Goal: Navigation & Orientation: Find specific page/section

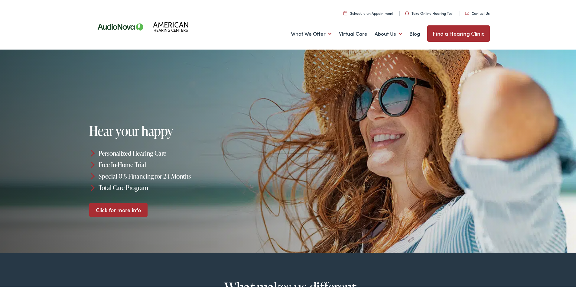
click at [463, 34] on link "Find a Hearing Clinic" at bounding box center [458, 32] width 63 height 16
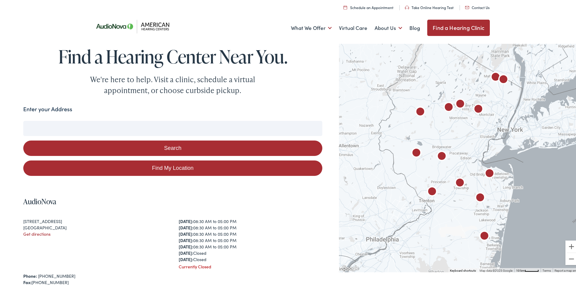
click at [58, 125] on input "Enter your Address" at bounding box center [172, 127] width 299 height 15
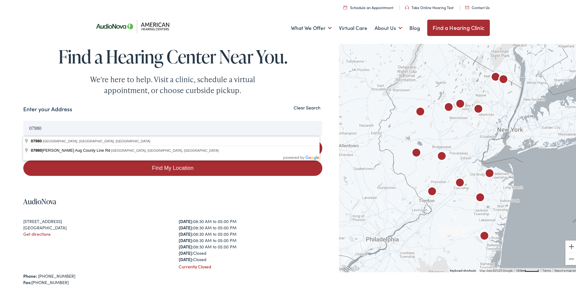
type input "Stirling, NJ 07980, USA"
click at [65, 140] on button "Search" at bounding box center [172, 146] width 299 height 15
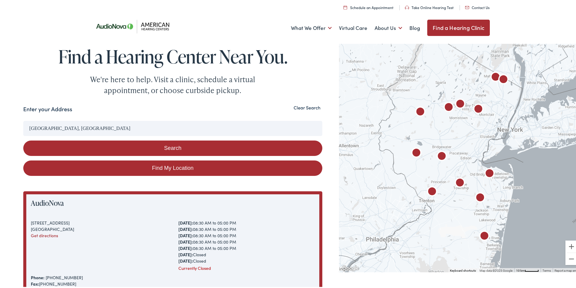
click at [204, 145] on button "Search" at bounding box center [172, 146] width 299 height 15
click at [460, 126] on div at bounding box center [459, 156] width 241 height 230
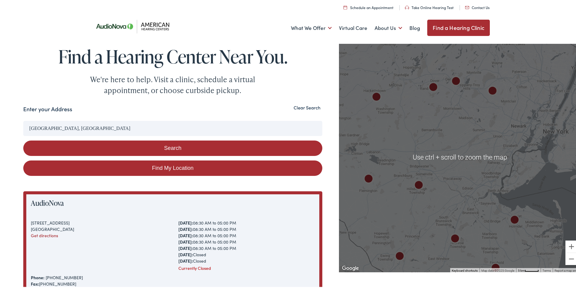
click at [445, 123] on div at bounding box center [459, 156] width 241 height 230
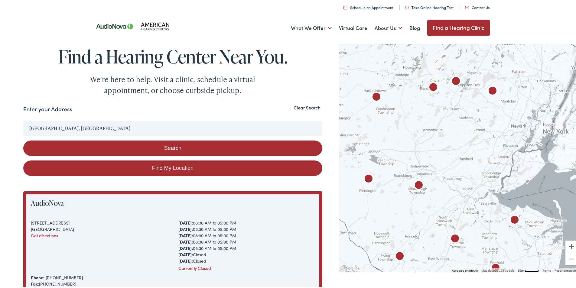
click at [445, 123] on div at bounding box center [459, 156] width 241 height 230
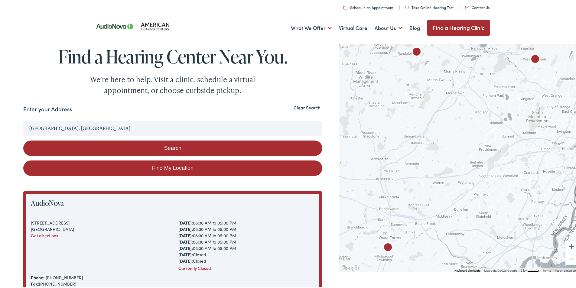
click at [429, 118] on div at bounding box center [459, 156] width 241 height 230
drag, startPoint x: 429, startPoint y: 118, endPoint x: 430, endPoint y: 121, distance: 4.1
click at [430, 120] on div at bounding box center [459, 156] width 241 height 230
drag, startPoint x: 436, startPoint y: 140, endPoint x: 444, endPoint y: 172, distance: 33.0
click at [444, 171] on div at bounding box center [459, 156] width 241 height 230
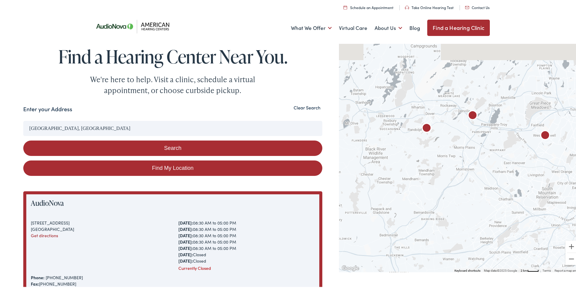
drag, startPoint x: 446, startPoint y: 194, endPoint x: 443, endPoint y: 225, distance: 31.5
click at [444, 226] on div at bounding box center [459, 156] width 241 height 230
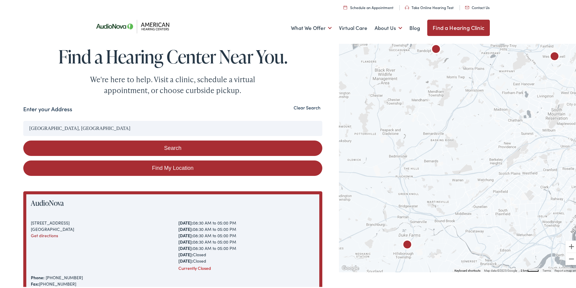
drag, startPoint x: 460, startPoint y: 187, endPoint x: 471, endPoint y: 101, distance: 87.1
click at [471, 101] on div at bounding box center [459, 156] width 241 height 230
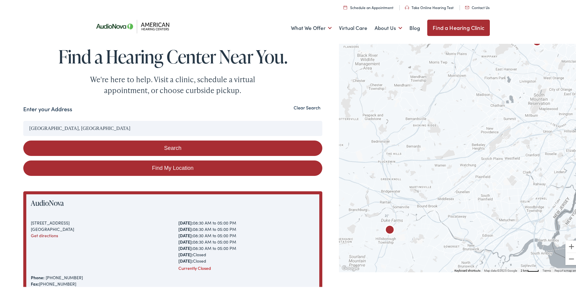
drag, startPoint x: 398, startPoint y: 166, endPoint x: 381, endPoint y: 152, distance: 22.5
click at [381, 152] on div at bounding box center [459, 156] width 241 height 230
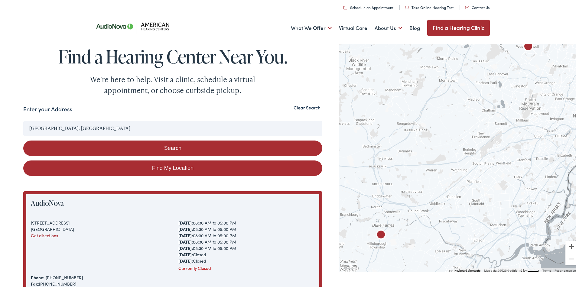
drag, startPoint x: 470, startPoint y: 168, endPoint x: 456, endPoint y: 172, distance: 14.8
click at [457, 172] on div at bounding box center [459, 156] width 241 height 230
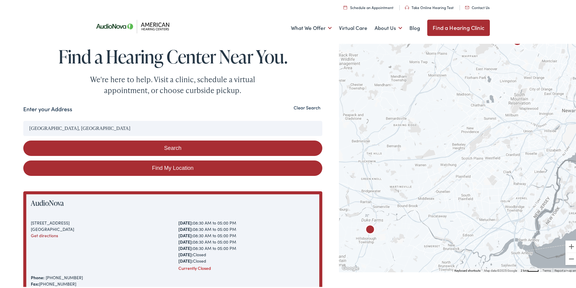
click at [457, 169] on div at bounding box center [459, 156] width 241 height 230
click at [446, 165] on div at bounding box center [459, 156] width 241 height 230
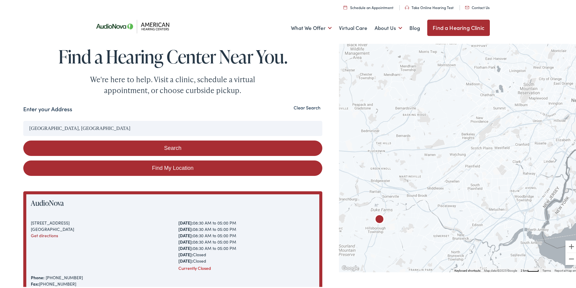
drag, startPoint x: 385, startPoint y: 150, endPoint x: 461, endPoint y: 160, distance: 76.7
click at [461, 160] on div at bounding box center [459, 156] width 241 height 230
click at [412, 134] on div at bounding box center [459, 156] width 241 height 230
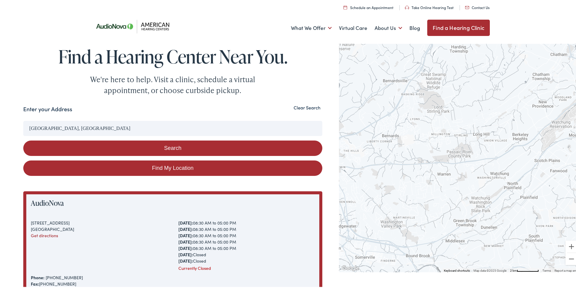
click at [413, 142] on div at bounding box center [459, 156] width 241 height 230
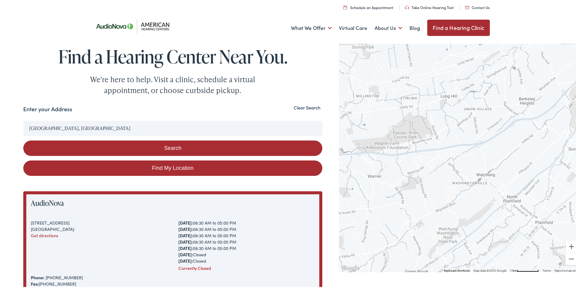
drag, startPoint x: 470, startPoint y: 190, endPoint x: 374, endPoint y: 160, distance: 101.2
click at [374, 160] on div at bounding box center [459, 156] width 241 height 230
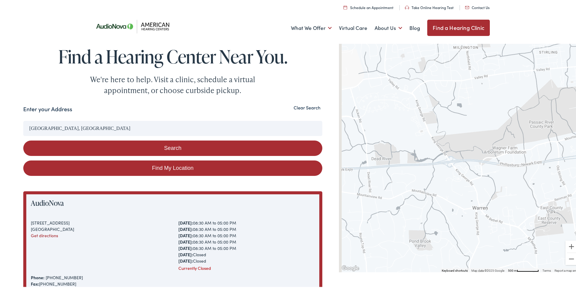
drag, startPoint x: 381, startPoint y: 169, endPoint x: 490, endPoint y: 187, distance: 110.5
click at [490, 187] on div at bounding box center [459, 156] width 241 height 230
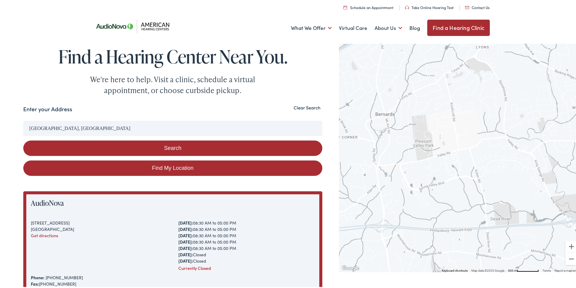
drag, startPoint x: 390, startPoint y: 152, endPoint x: 510, endPoint y: 216, distance: 135.7
click at [510, 216] on div at bounding box center [459, 156] width 241 height 230
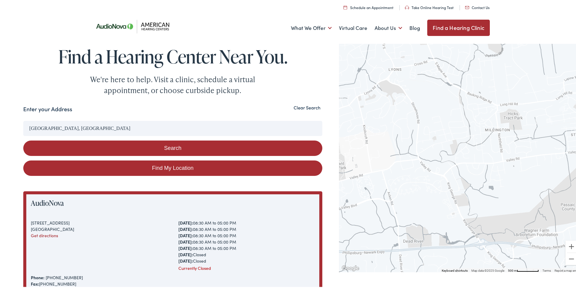
drag, startPoint x: 493, startPoint y: 163, endPoint x: 403, endPoint y: 181, distance: 91.3
click at [403, 181] on div at bounding box center [459, 156] width 241 height 230
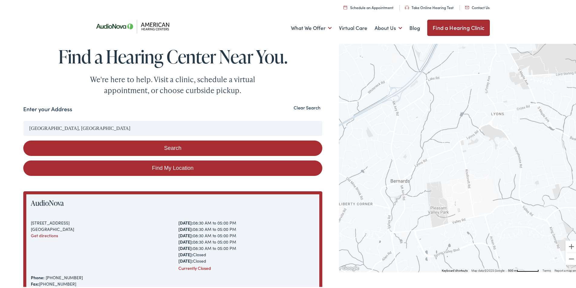
drag, startPoint x: 408, startPoint y: 182, endPoint x: 511, endPoint y: 227, distance: 112.4
click at [511, 227] on div at bounding box center [459, 156] width 241 height 230
click at [511, 226] on div at bounding box center [459, 156] width 241 height 230
click at [565, 257] on button "Zoom out" at bounding box center [571, 258] width 12 height 12
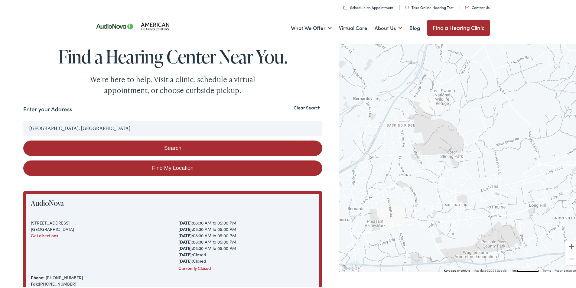
drag, startPoint x: 486, startPoint y: 171, endPoint x: 412, endPoint y: 212, distance: 84.8
click at [412, 212] on div at bounding box center [459, 156] width 241 height 230
click at [567, 244] on button "Zoom in" at bounding box center [571, 245] width 12 height 12
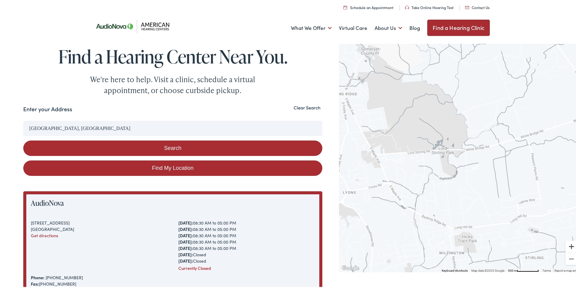
click at [567, 244] on button "Zoom in" at bounding box center [571, 245] width 12 height 12
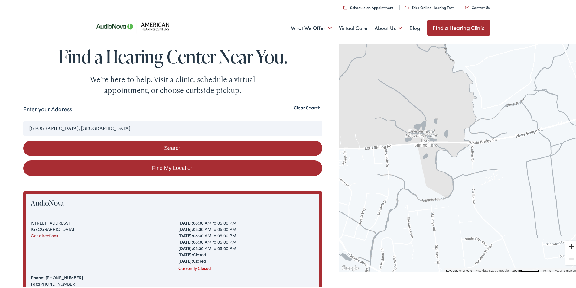
click at [567, 244] on button "Zoom in" at bounding box center [571, 245] width 12 height 12
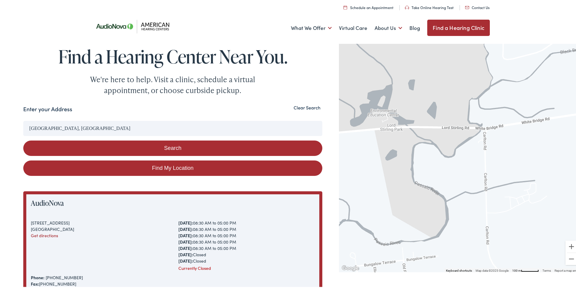
click at [454, 228] on div at bounding box center [459, 156] width 241 height 230
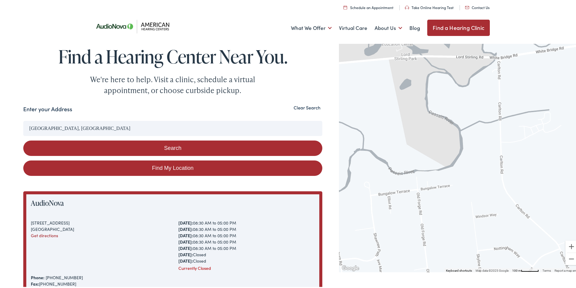
drag, startPoint x: 454, startPoint y: 228, endPoint x: 469, endPoint y: 158, distance: 72.0
click at [469, 158] on div at bounding box center [459, 156] width 241 height 230
drag, startPoint x: 469, startPoint y: 158, endPoint x: 469, endPoint y: 155, distance: 3.0
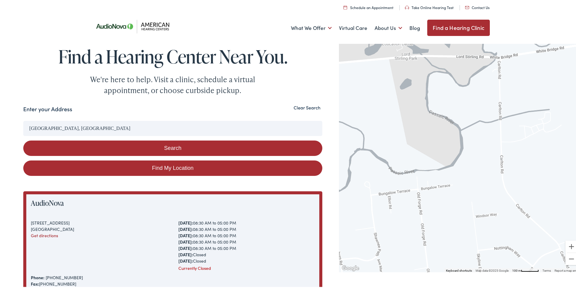
click at [469, 158] on div at bounding box center [459, 156] width 241 height 230
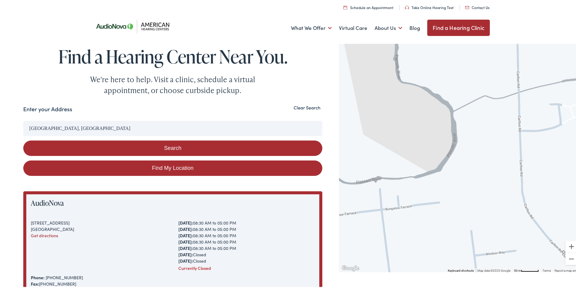
drag, startPoint x: 469, startPoint y: 155, endPoint x: 470, endPoint y: 149, distance: 5.8
click at [470, 151] on div at bounding box center [459, 156] width 241 height 230
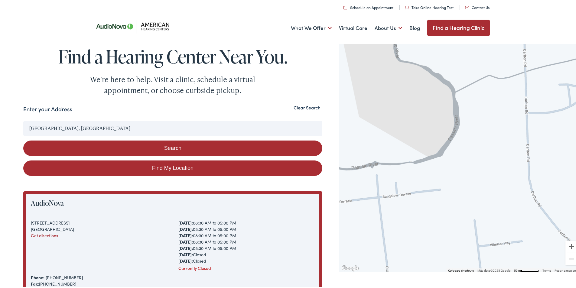
click at [474, 127] on div at bounding box center [459, 156] width 241 height 230
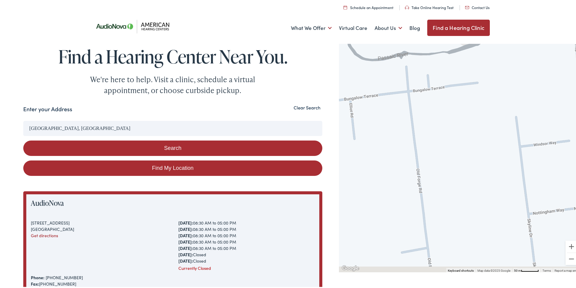
drag, startPoint x: 438, startPoint y: 251, endPoint x: 500, endPoint y: 93, distance: 169.4
click at [500, 93] on div at bounding box center [459, 156] width 241 height 230
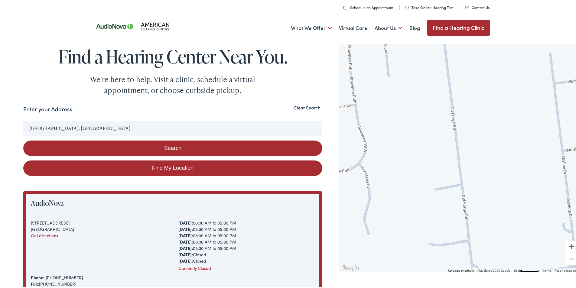
click at [568, 257] on button "Zoom out" at bounding box center [571, 258] width 12 height 12
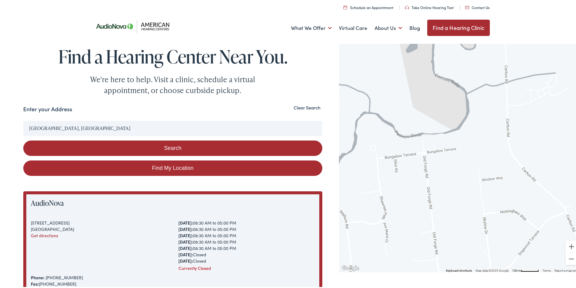
drag, startPoint x: 442, startPoint y: 230, endPoint x: 415, endPoint y: 289, distance: 65.4
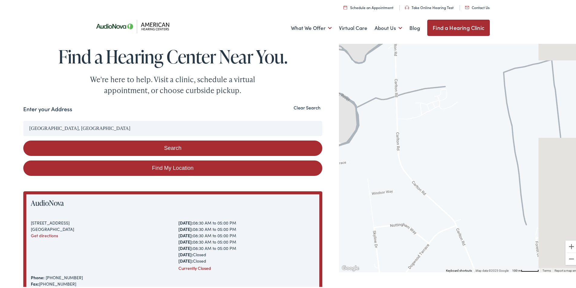
drag, startPoint x: 529, startPoint y: 217, endPoint x: 340, endPoint y: 229, distance: 188.9
click at [340, 230] on div at bounding box center [459, 156] width 241 height 230
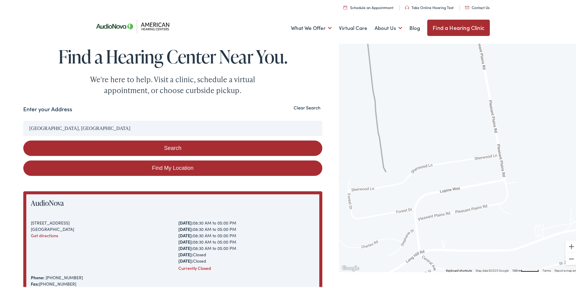
drag, startPoint x: 517, startPoint y: 209, endPoint x: 393, endPoint y: 134, distance: 145.1
click at [397, 139] on div at bounding box center [459, 156] width 241 height 230
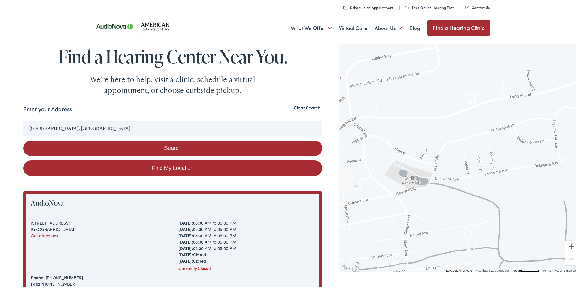
drag, startPoint x: 496, startPoint y: 233, endPoint x: 482, endPoint y: 156, distance: 78.9
click at [482, 156] on div at bounding box center [459, 156] width 241 height 230
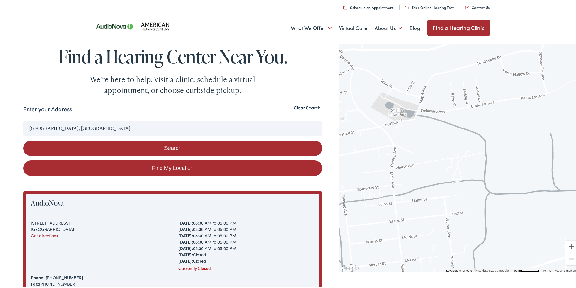
drag, startPoint x: 479, startPoint y: 224, endPoint x: 465, endPoint y: 155, distance: 70.9
click at [465, 155] on div at bounding box center [459, 156] width 241 height 230
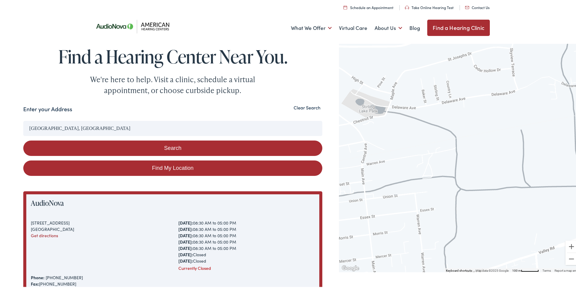
drag, startPoint x: 477, startPoint y: 172, endPoint x: 447, endPoint y: 168, distance: 29.9
click at [447, 168] on div at bounding box center [459, 156] width 241 height 230
click at [569, 258] on button "Zoom out" at bounding box center [571, 258] width 12 height 12
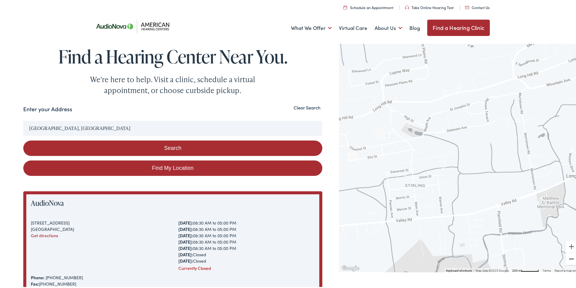
click at [569, 258] on button "Zoom out" at bounding box center [571, 258] width 12 height 12
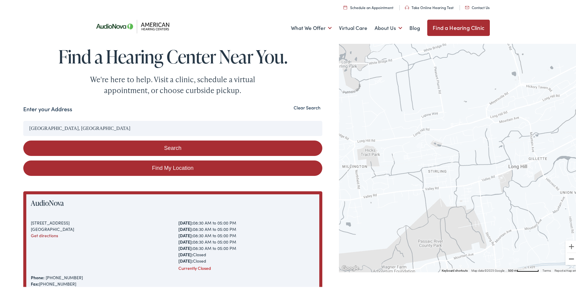
click at [569, 258] on button "Zoom out" at bounding box center [571, 258] width 12 height 12
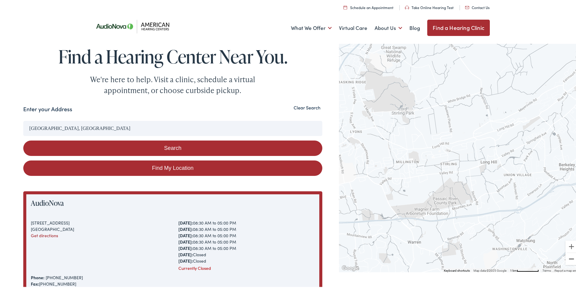
click at [569, 258] on button "Zoom out" at bounding box center [571, 258] width 12 height 12
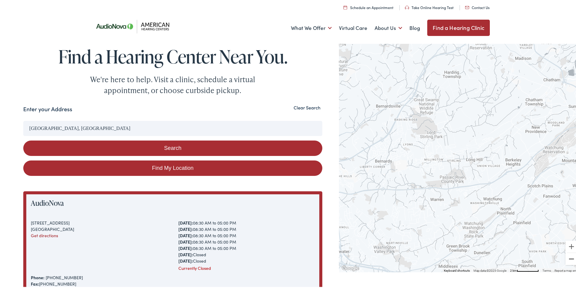
click at [569, 258] on button "Zoom out" at bounding box center [571, 258] width 12 height 12
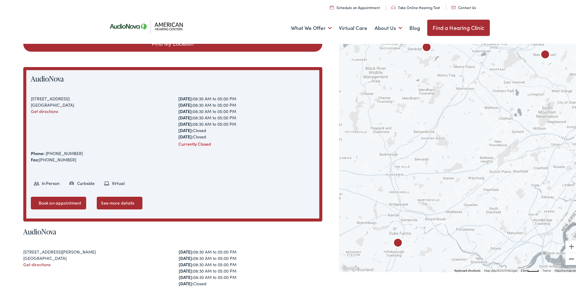
scroll to position [202, 0]
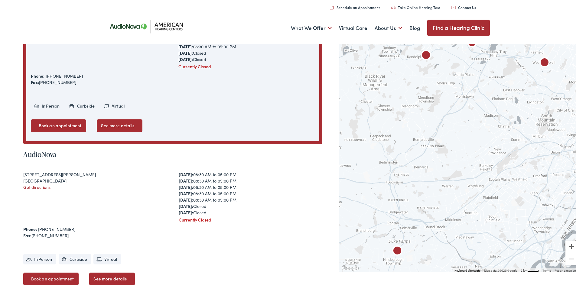
drag, startPoint x: 486, startPoint y: 134, endPoint x: 485, endPoint y: 143, distance: 9.1
click at [485, 143] on div at bounding box center [459, 156] width 241 height 230
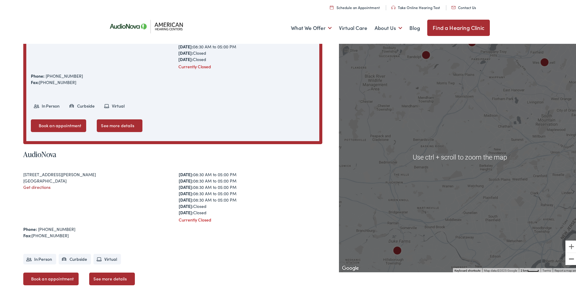
click at [567, 258] on button "Zoom out" at bounding box center [571, 258] width 12 height 12
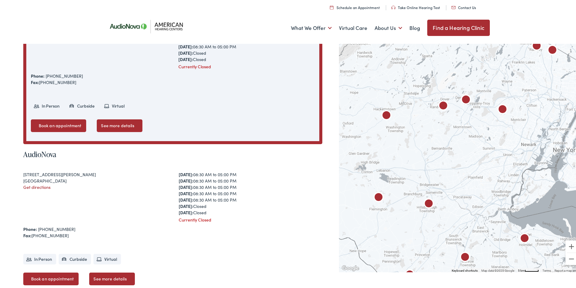
click at [462, 100] on img "AudioNova" at bounding box center [465, 99] width 15 height 15
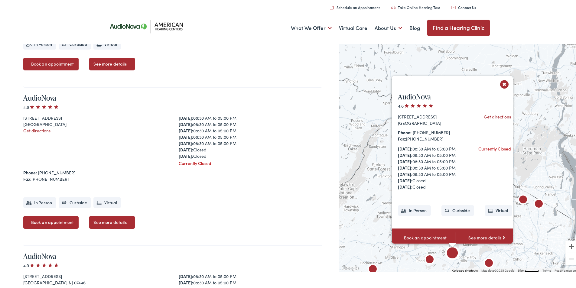
scroll to position [1398, 0]
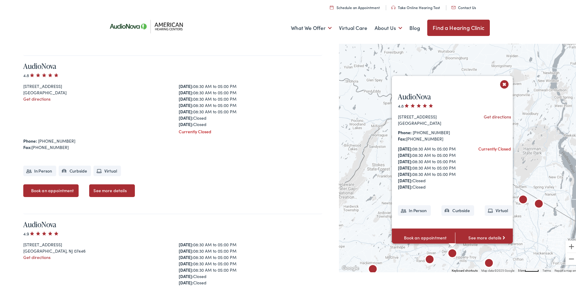
click at [502, 78] on button "Close" at bounding box center [504, 83] width 11 height 11
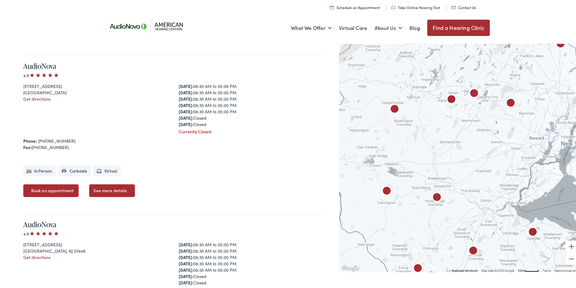
drag, startPoint x: 474, startPoint y: 240, endPoint x: 496, endPoint y: 79, distance: 162.5
click at [496, 79] on div at bounding box center [459, 156] width 241 height 230
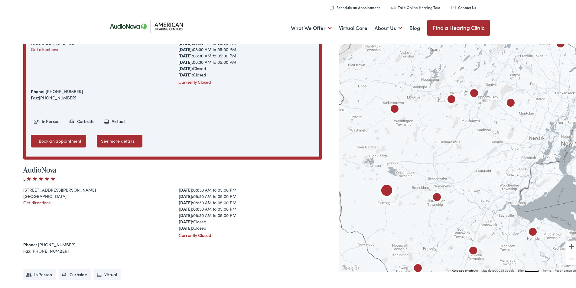
scroll to position [202, 0]
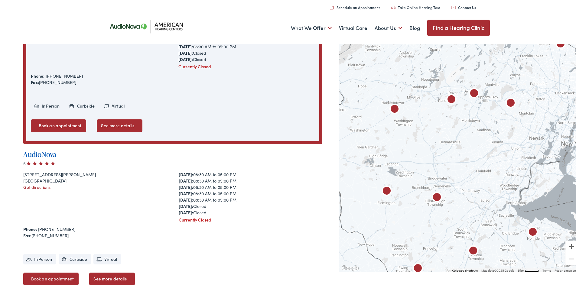
click at [39, 153] on link "AudioNova" at bounding box center [39, 153] width 33 height 10
click at [568, 246] on button "Zoom in" at bounding box center [571, 245] width 12 height 12
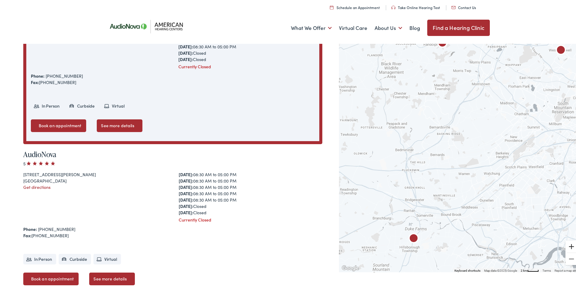
click at [568, 246] on button "Zoom in" at bounding box center [571, 245] width 12 height 12
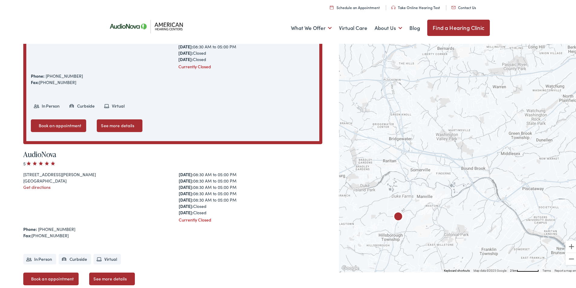
drag, startPoint x: 510, startPoint y: 167, endPoint x: 540, endPoint y: 64, distance: 107.7
click at [540, 64] on div at bounding box center [459, 156] width 241 height 230
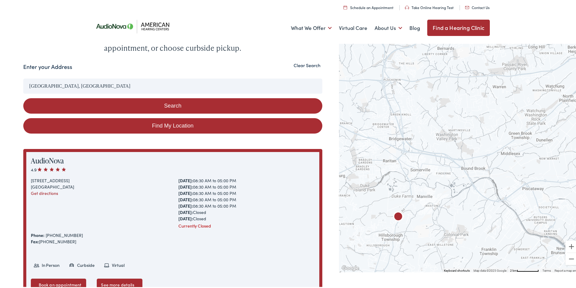
scroll to position [0, 0]
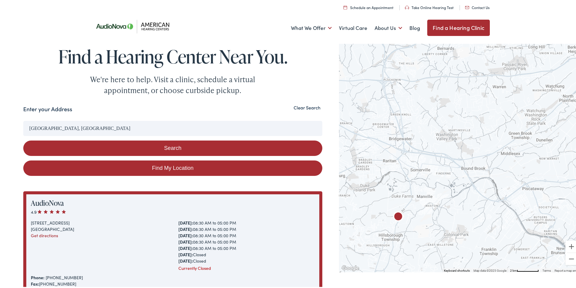
click at [312, 107] on button "Clear Search" at bounding box center [307, 107] width 31 height 6
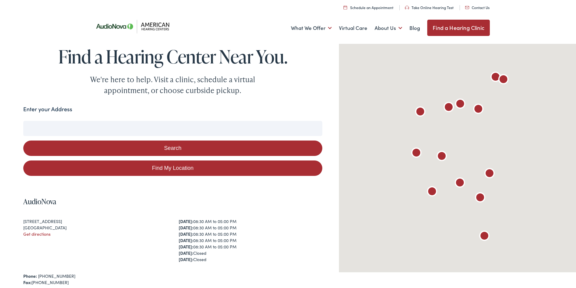
click at [312, 107] on div "Enter your Address" at bounding box center [172, 110] width 299 height 12
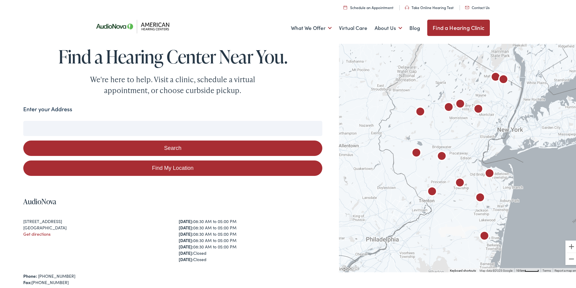
click at [40, 129] on input "Enter your Address" at bounding box center [172, 127] width 299 height 15
click at [171, 150] on button "Search" at bounding box center [172, 146] width 299 height 15
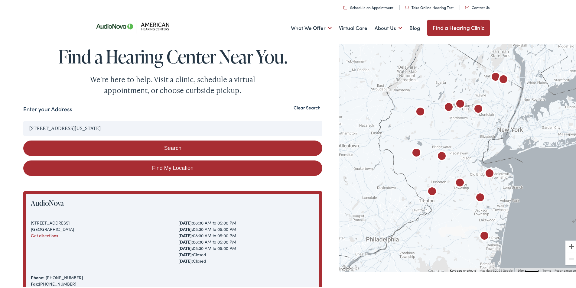
click at [169, 167] on link "Find My Location" at bounding box center [172, 166] width 299 height 15
type input "Rockaway, New Jersey"
click at [150, 166] on link "Find My Location" at bounding box center [172, 166] width 299 height 15
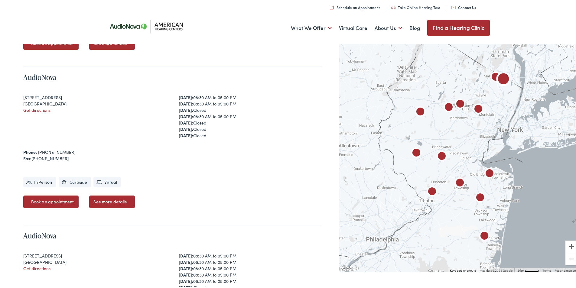
scroll to position [1309, 0]
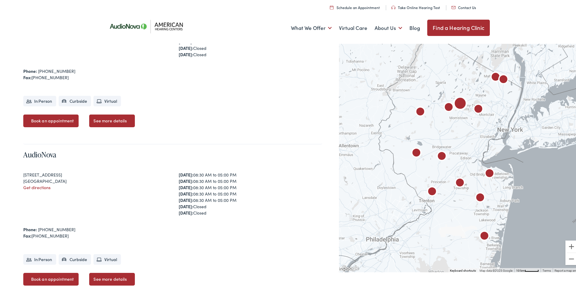
click at [106, 276] on link "See more details" at bounding box center [111, 278] width 45 height 13
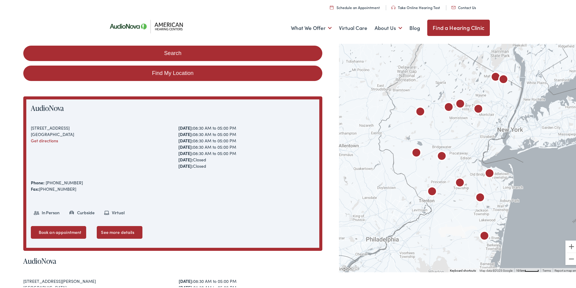
scroll to position [101, 0]
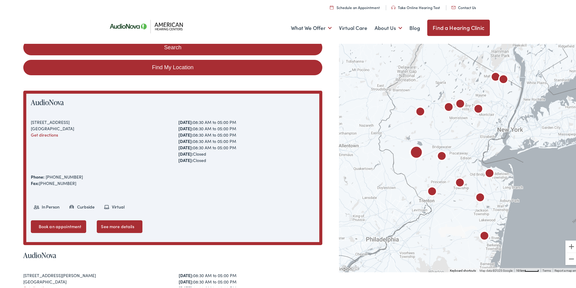
click at [116, 223] on link "See more details" at bounding box center [119, 225] width 45 height 13
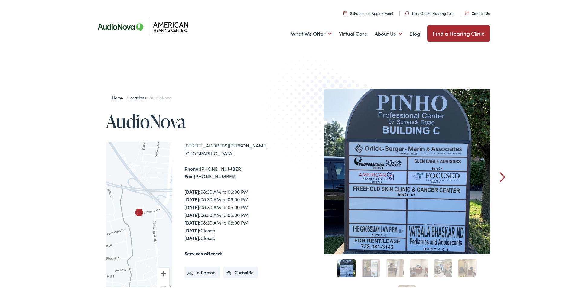
click at [163, 284] on button "Zoom out" at bounding box center [163, 285] width 12 height 12
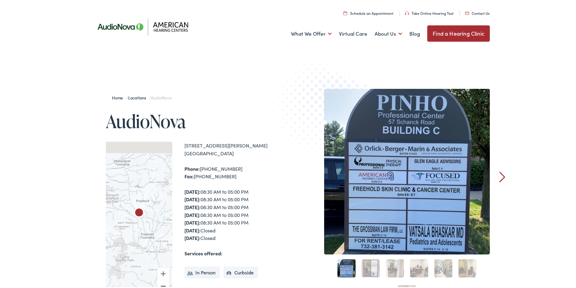
click at [163, 284] on button "Zoom out" at bounding box center [163, 285] width 12 height 12
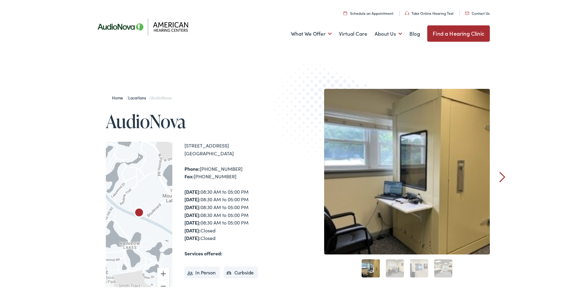
click at [389, 262] on link "2" at bounding box center [395, 267] width 18 height 18
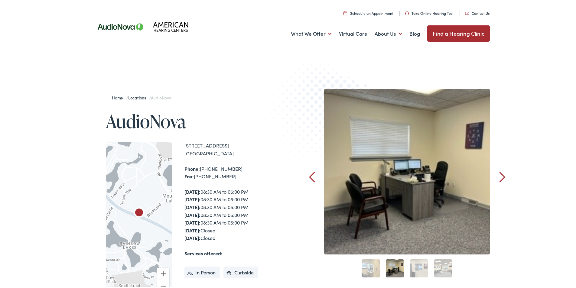
click at [418, 268] on link "3" at bounding box center [419, 267] width 18 height 18
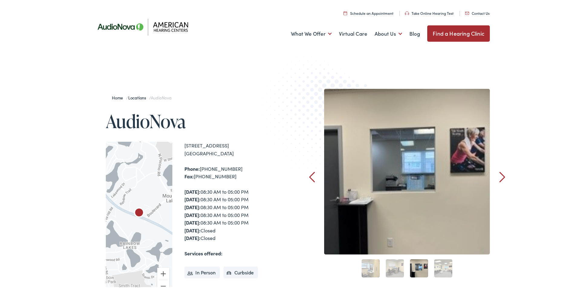
click at [441, 269] on link "4" at bounding box center [443, 267] width 18 height 18
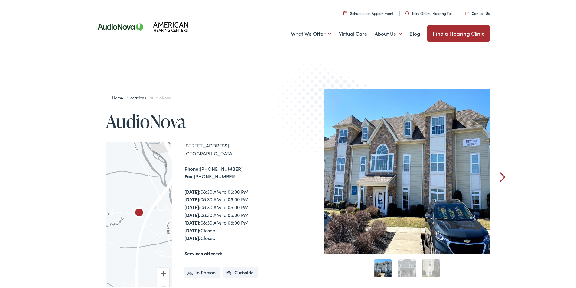
click at [502, 174] on link "Next" at bounding box center [502, 175] width 6 height 11
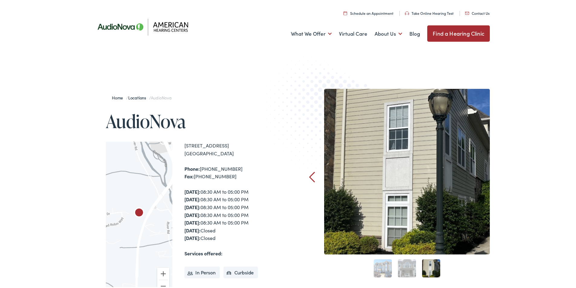
click at [502, 174] on div "Home / Locations / AudioNova AudioNova ← Move left → Move right ↑ Move up ↓ Mov…" at bounding box center [290, 221] width 580 height 329
click at [315, 176] on img at bounding box center [324, 119] width 132 height 145
click at [311, 176] on link "Prev" at bounding box center [312, 175] width 6 height 11
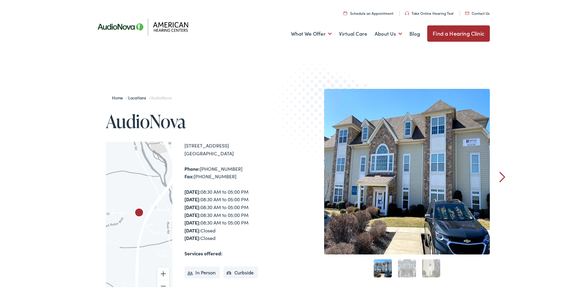
click at [405, 265] on link "2" at bounding box center [407, 267] width 18 height 18
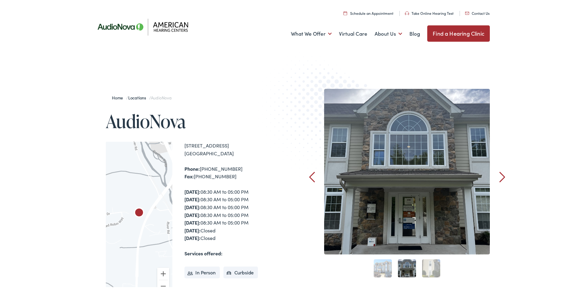
click at [418, 195] on div at bounding box center [407, 171] width 166 height 166
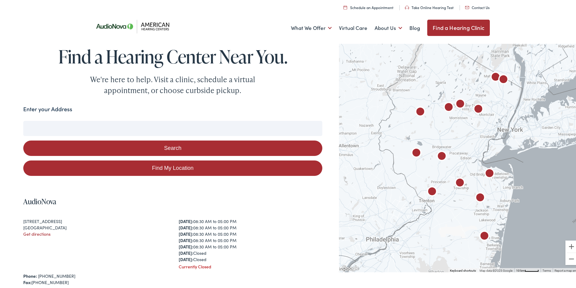
click at [147, 21] on img at bounding box center [135, 25] width 88 height 31
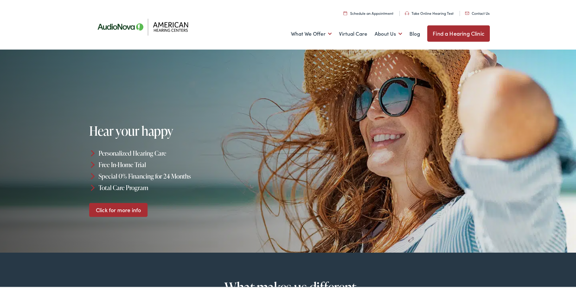
click at [175, 29] on img at bounding box center [145, 25] width 109 height 38
